Goal: Task Accomplishment & Management: Use online tool/utility

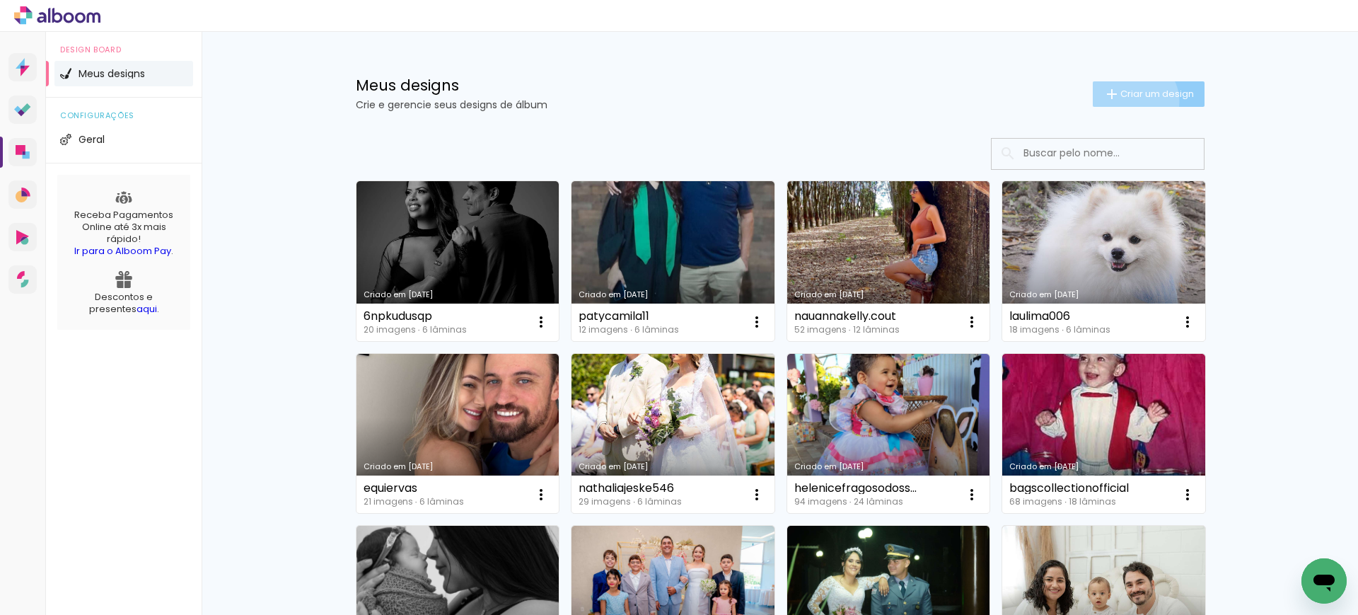
click at [1122, 101] on paper-button "Criar um design" at bounding box center [1149, 93] width 112 height 25
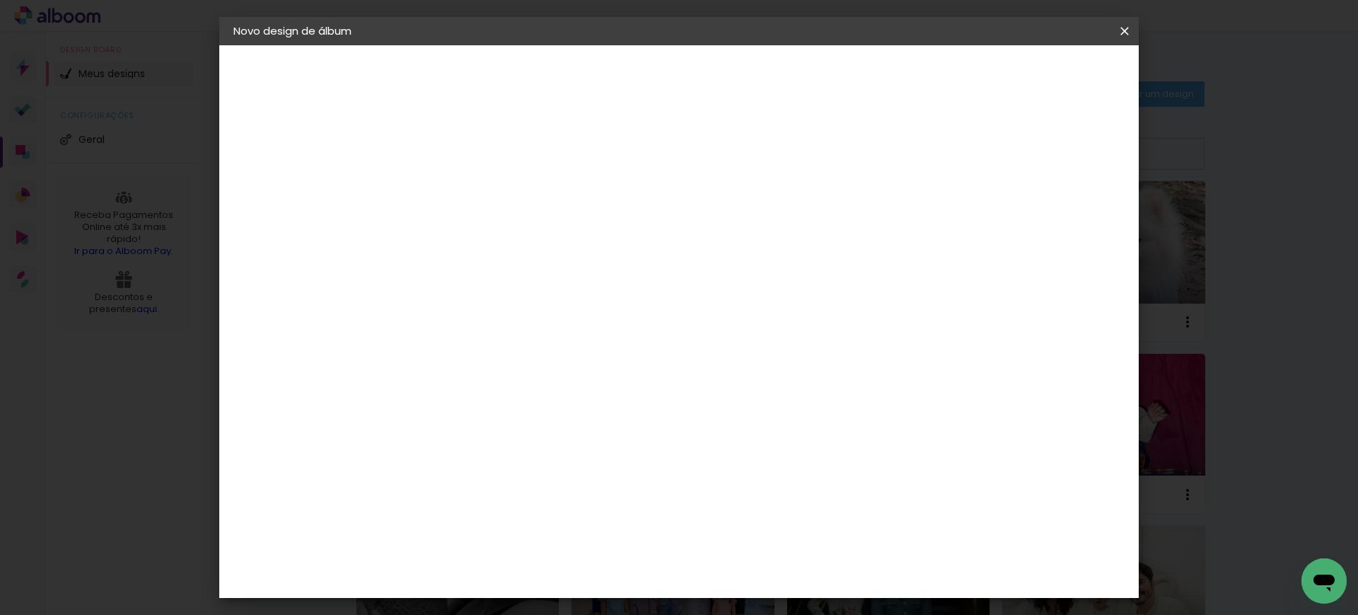
click at [465, 184] on input at bounding box center [465, 190] width 0 height 22
type input "kzyrlaawwp"
type paper-input "kzyrlaawwp"
click at [0, 0] on slot "Avançar" at bounding box center [0, 0] width 0 height 0
click at [0, 0] on slot "Tamanho Livre" at bounding box center [0, 0] width 0 height 0
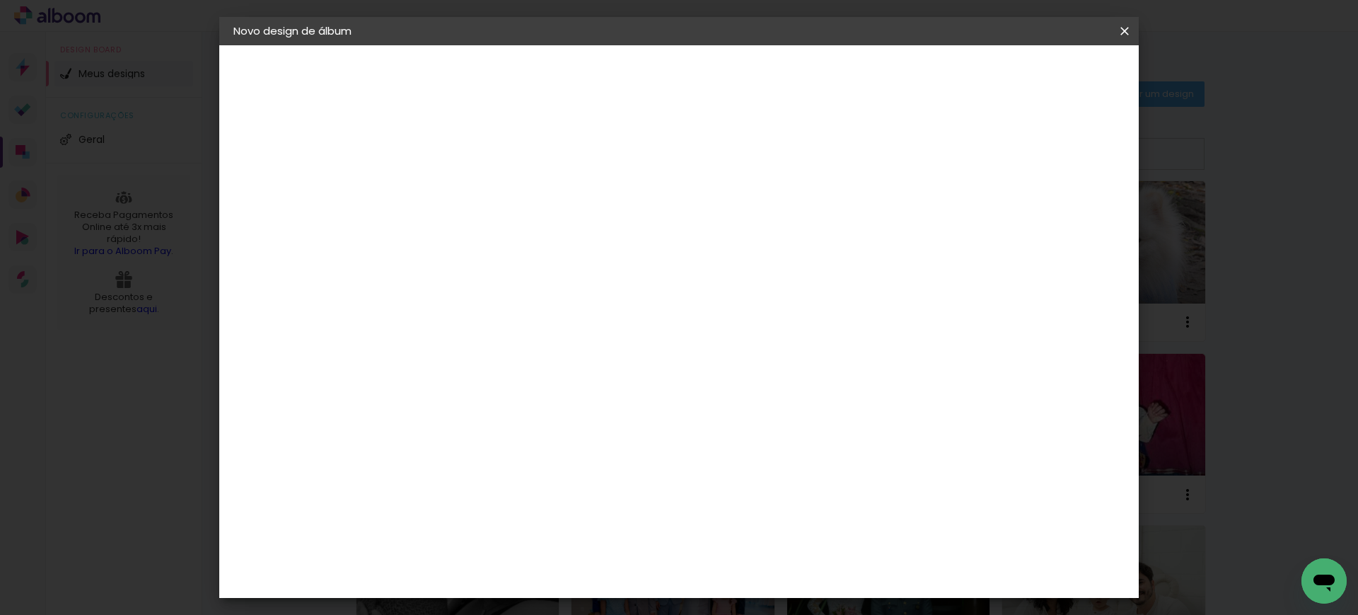
click at [0, 0] on slot "Avançar" at bounding box center [0, 0] width 0 height 0
click at [434, 395] on input "30" at bounding box center [420, 400] width 37 height 21
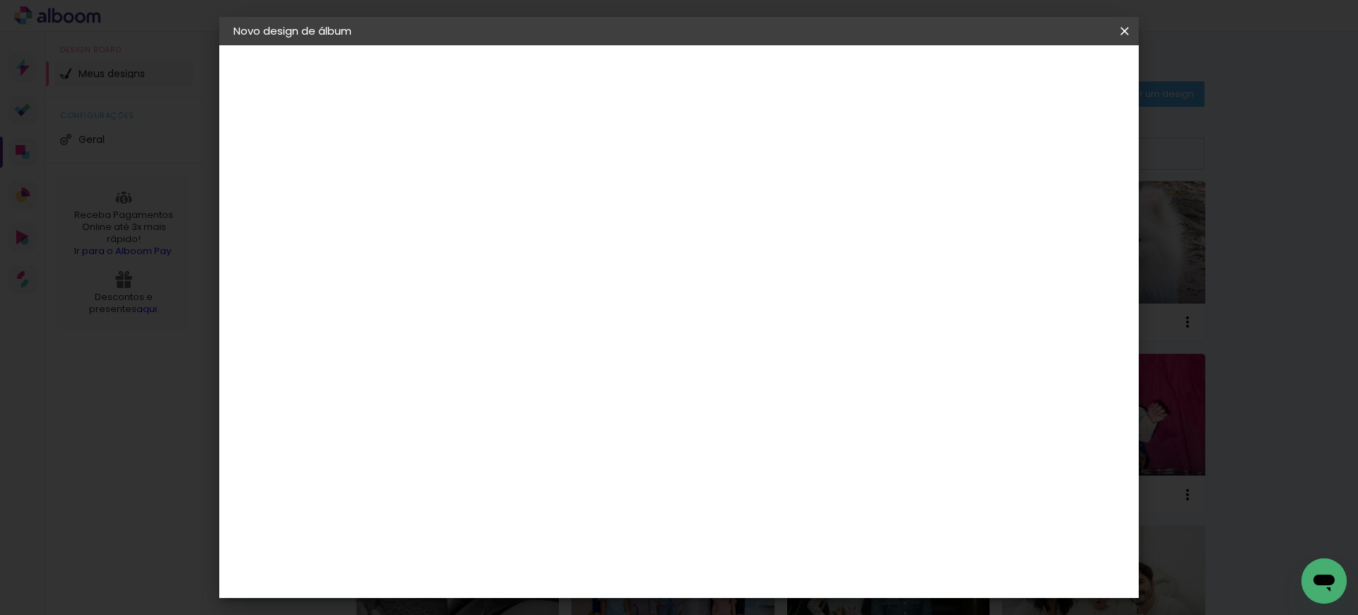
type input "0"
type input "27,7"
type paper-input "27,7"
type input "40"
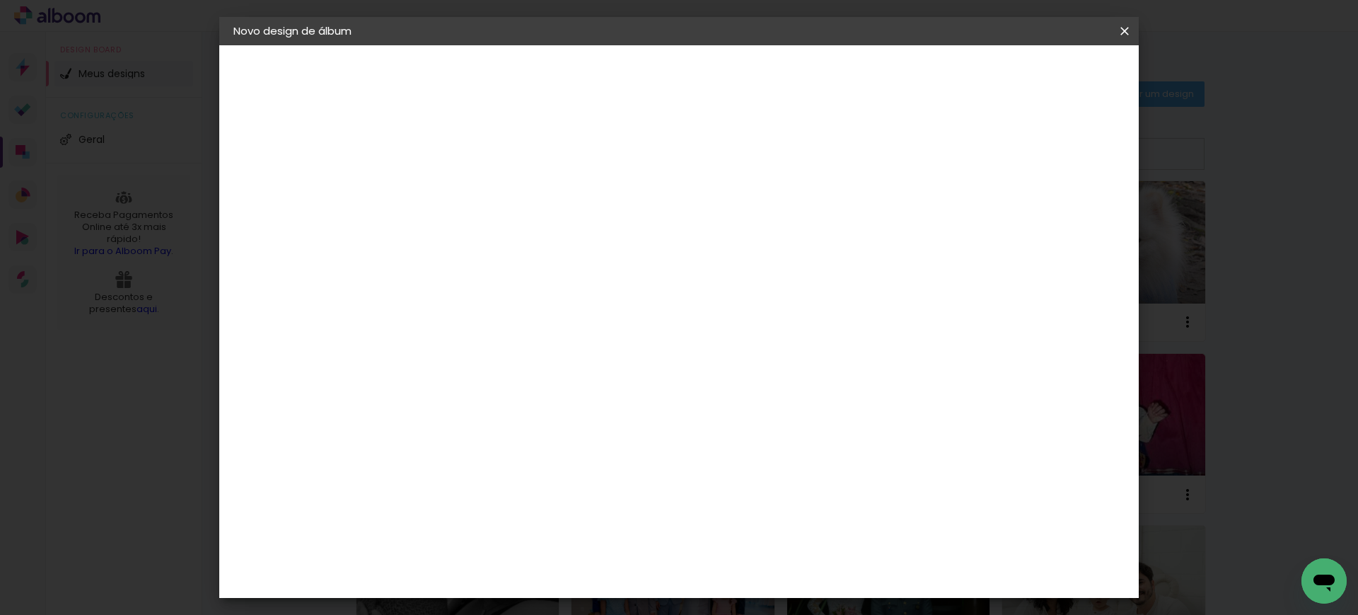
type paper-input "40"
click at [1040, 219] on input "5" at bounding box center [1043, 213] width 25 height 21
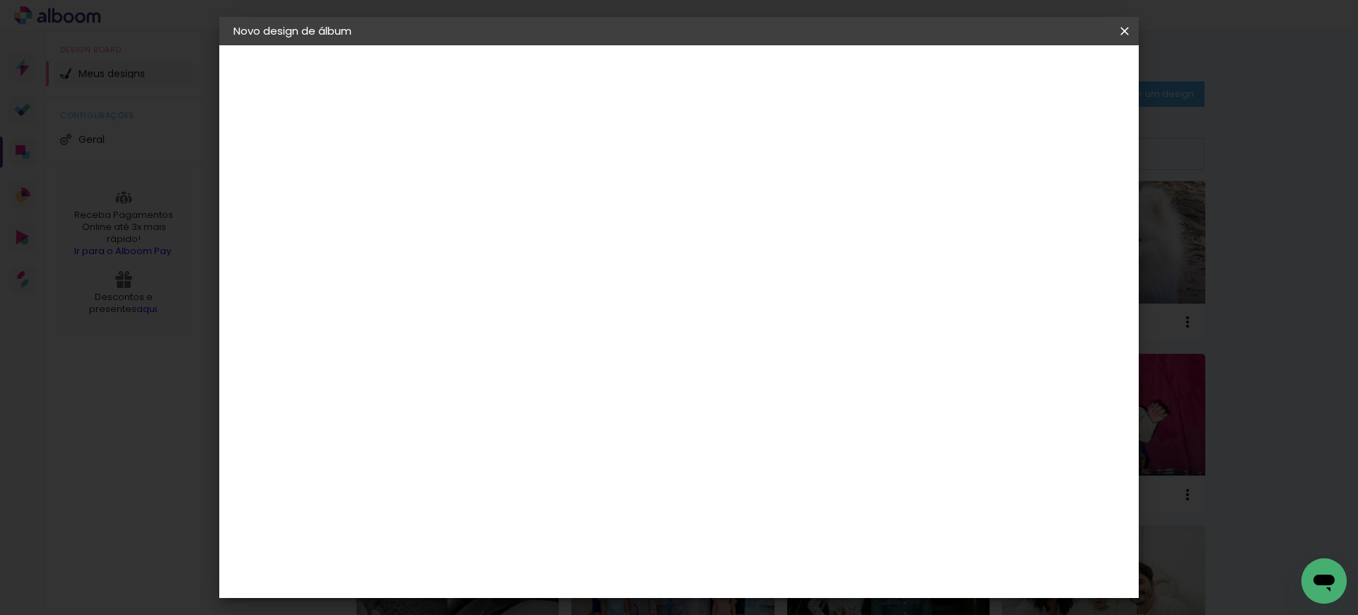
type input "6"
type paper-input "6"
click at [1049, 204] on input "6" at bounding box center [1043, 213] width 25 height 21
type input "7"
type paper-input "7"
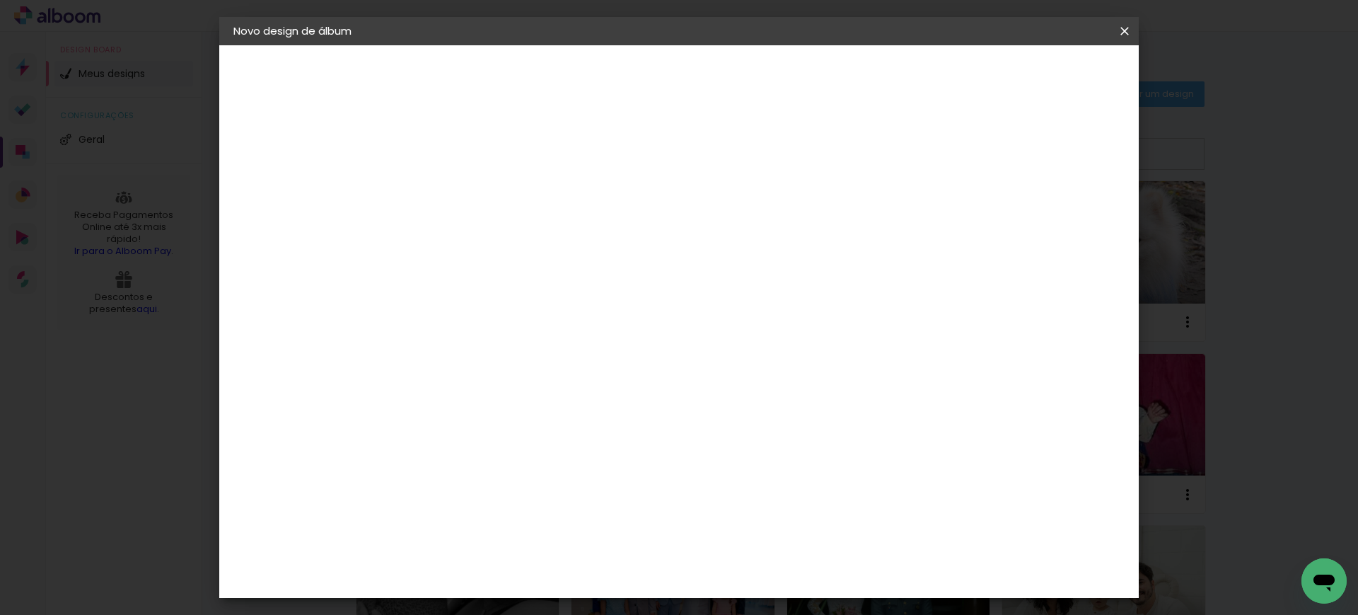
click at [1049, 204] on input "7" at bounding box center [1038, 213] width 25 height 21
type input "8"
type paper-input "8"
click at [1049, 204] on input "8" at bounding box center [1038, 213] width 25 height 21
click at [1049, 204] on div "mm" at bounding box center [1059, 213] width 21 height 21
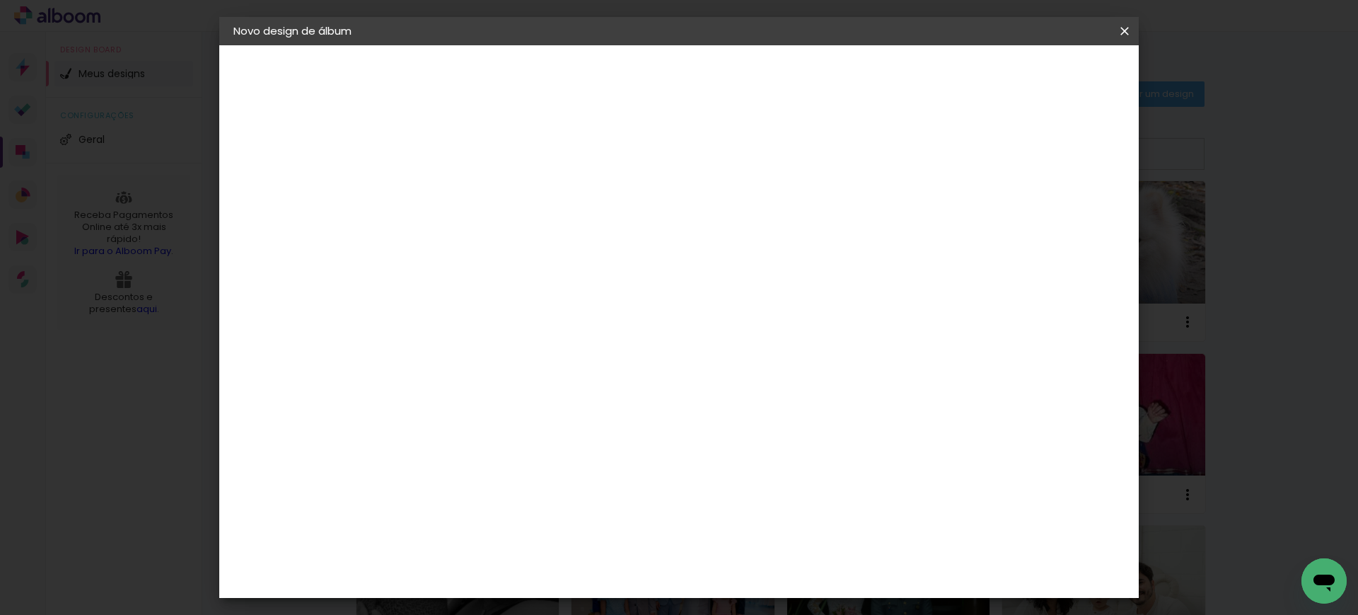
click at [1047, 204] on div "8" at bounding box center [1046, 213] width 47 height 21
type input "9"
type paper-input "9"
click at [1040, 204] on input "9" at bounding box center [1032, 213] width 25 height 21
type input "16"
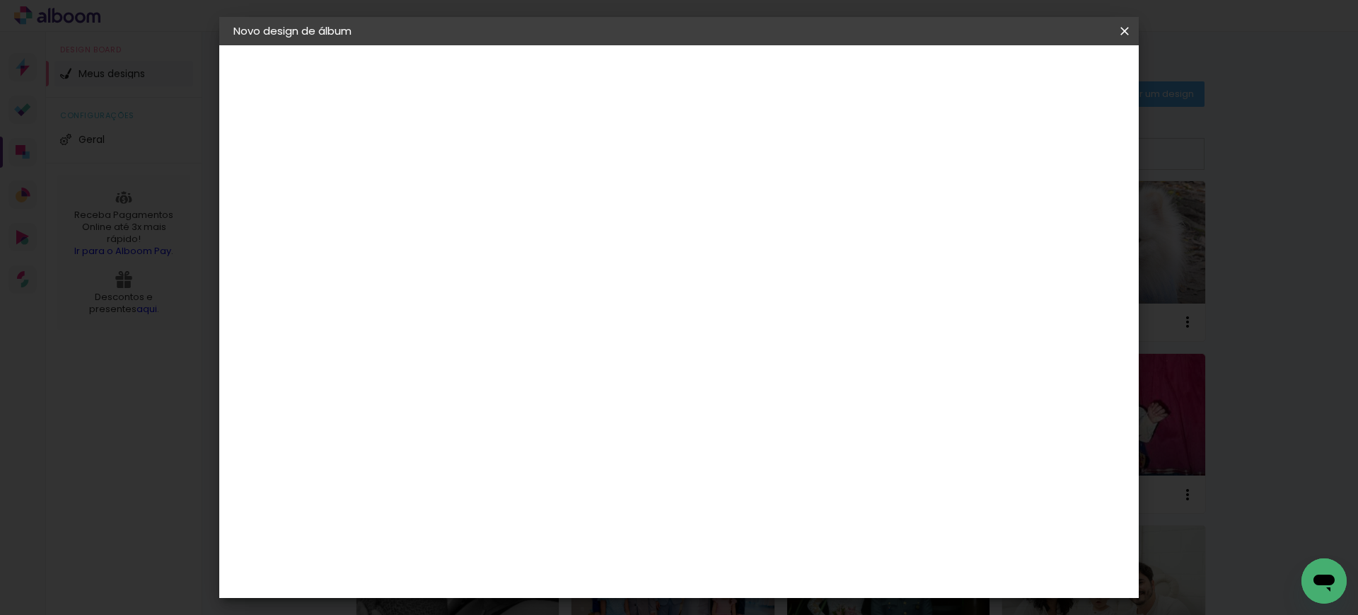
type paper-input "16"
click at [1037, 204] on input "16" at bounding box center [1024, 213] width 25 height 21
type input "15"
type paper-input "15"
click at [1016, 219] on input "15" at bounding box center [1016, 213] width 25 height 21
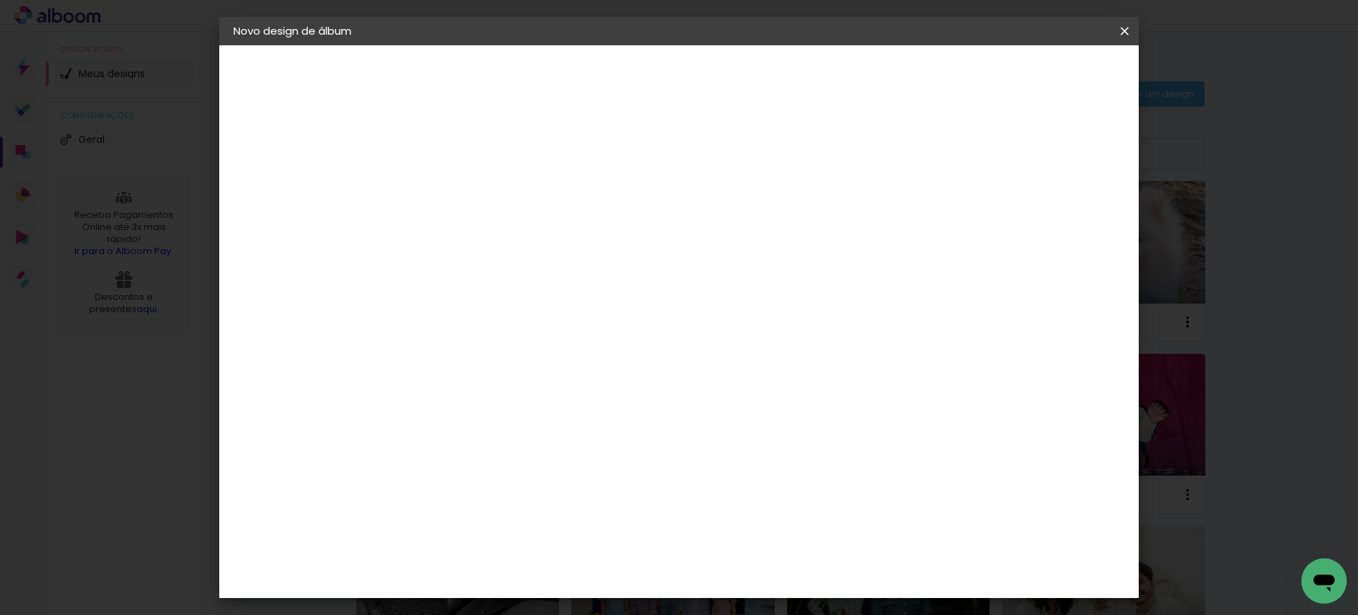
scroll to position [0, 0]
type input "1"
type paper-input "1"
click at [472, 165] on input "1" at bounding box center [455, 162] width 49 height 18
click at [1033, 70] on span "Iniciar design" at bounding box center [1001, 75] width 64 height 10
